Goal: Find specific page/section: Find specific page/section

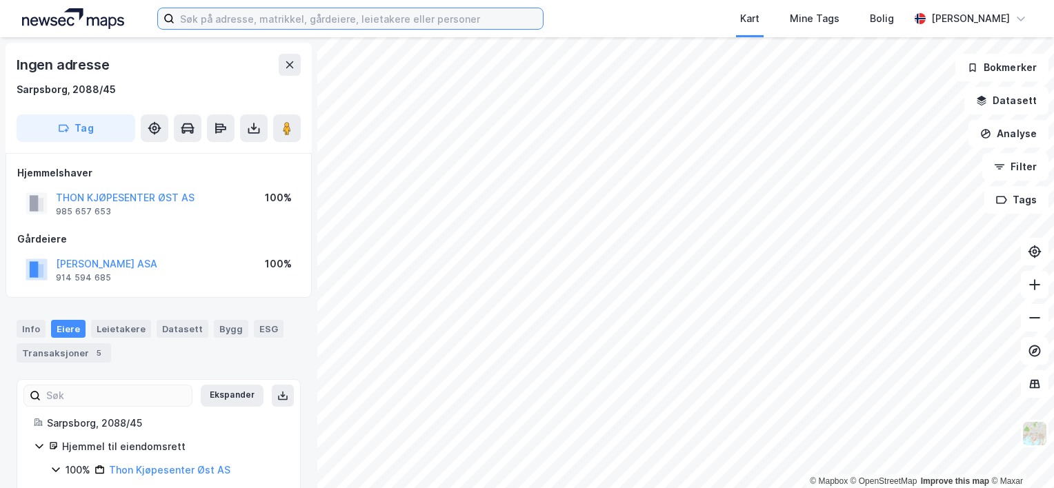
click at [254, 19] on input at bounding box center [358, 18] width 368 height 21
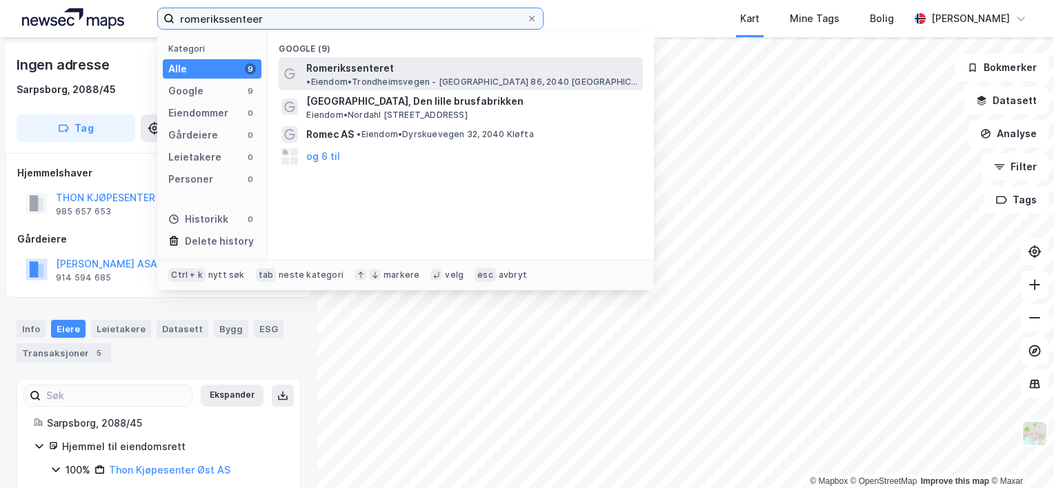
type input "romerikssenteer"
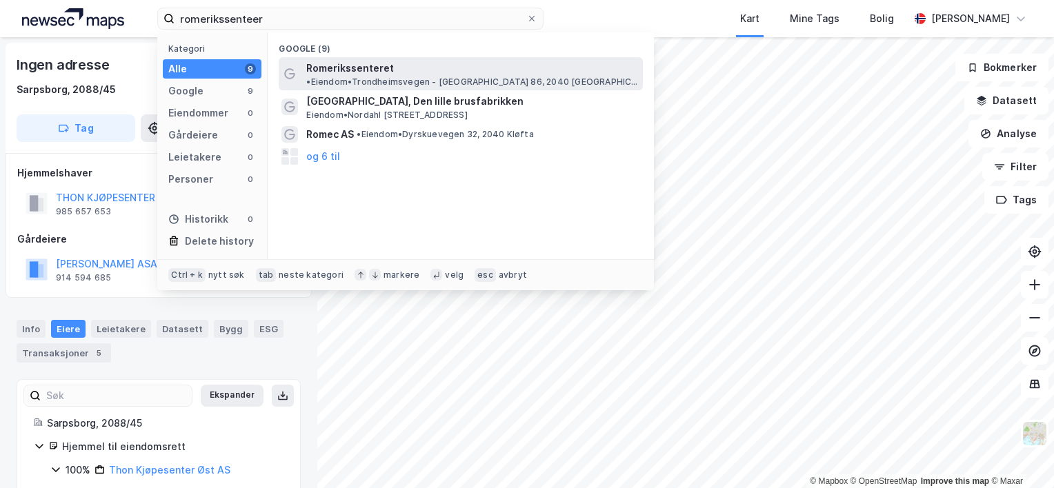
click at [344, 60] on span "Romerikssenteret" at bounding box center [350, 68] width 88 height 17
